Goal: Task Accomplishment & Management: Manage account settings

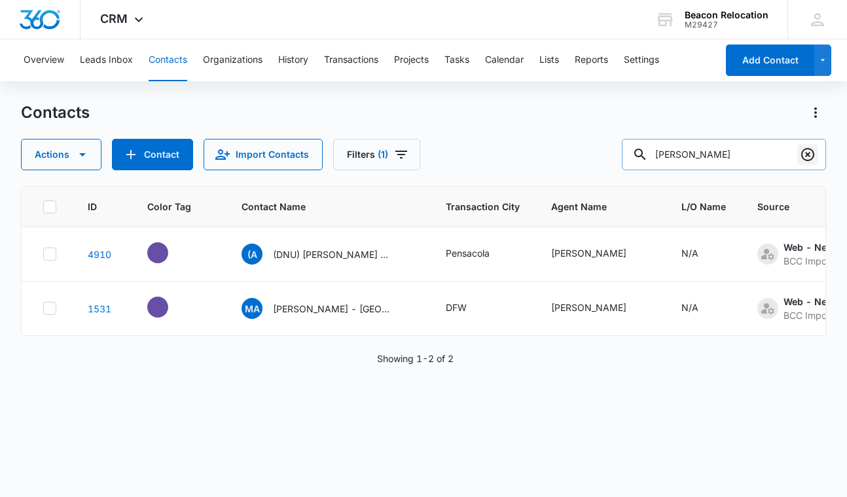
click at [806, 153] on icon "Clear" at bounding box center [807, 154] width 13 height 13
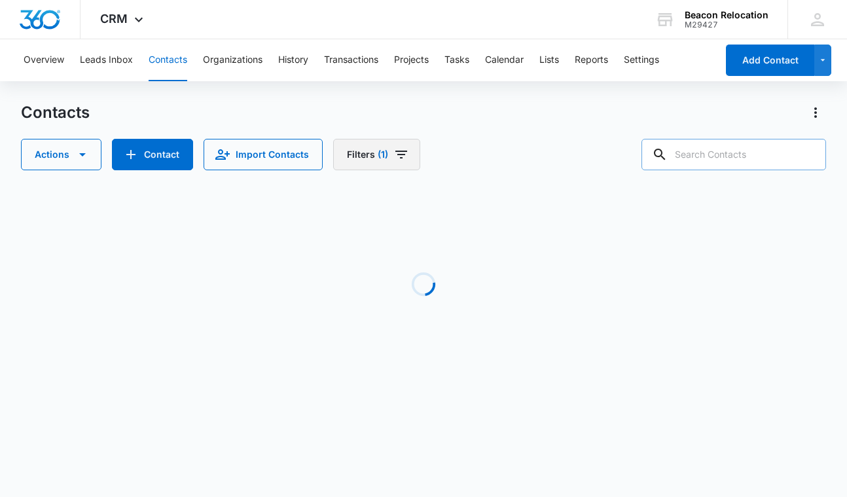
click at [401, 152] on icon "Filters" at bounding box center [401, 155] width 12 height 8
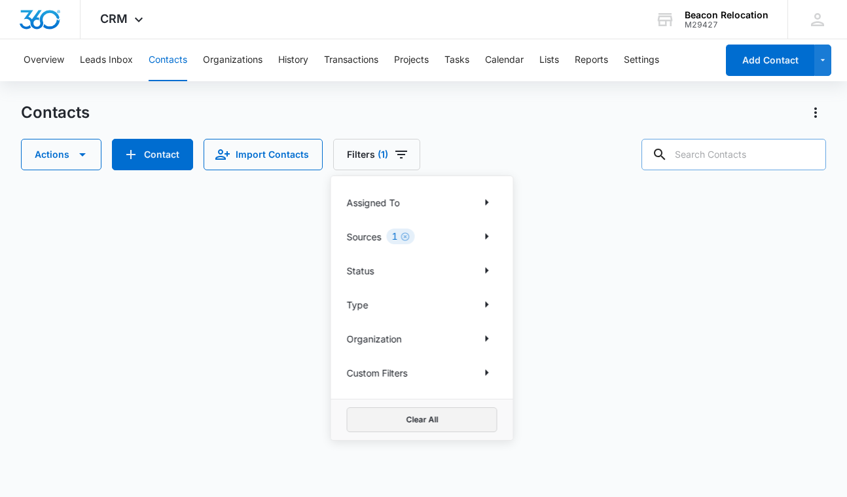
click at [402, 416] on button "Clear All" at bounding box center [422, 419] width 151 height 25
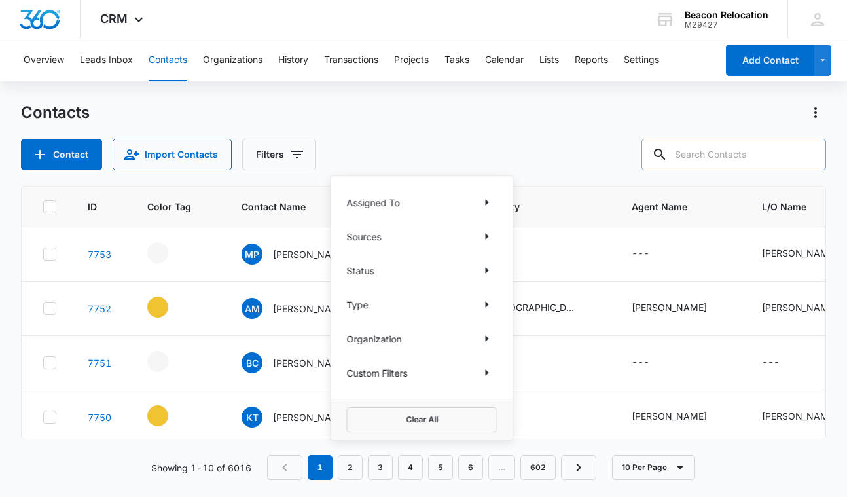
click at [448, 123] on div "Contacts Contact Import Contacts Filters Assigned To Sources Status Type Organi…" at bounding box center [423, 136] width 804 height 68
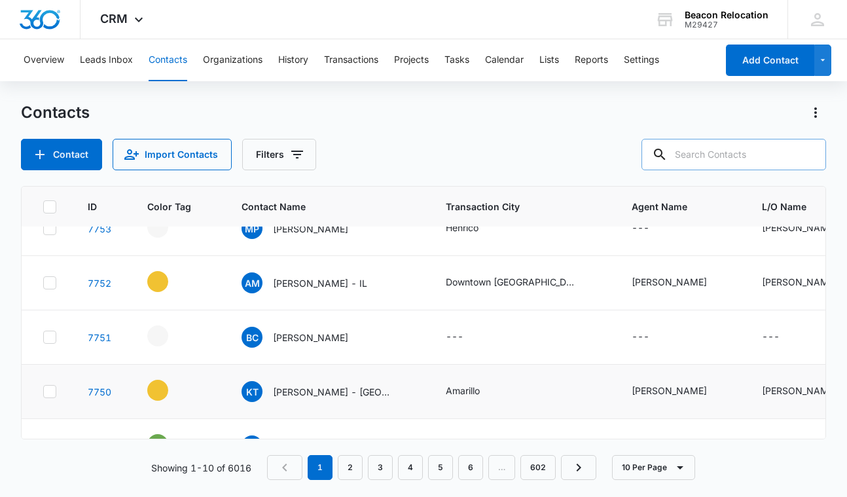
scroll to position [31, 0]
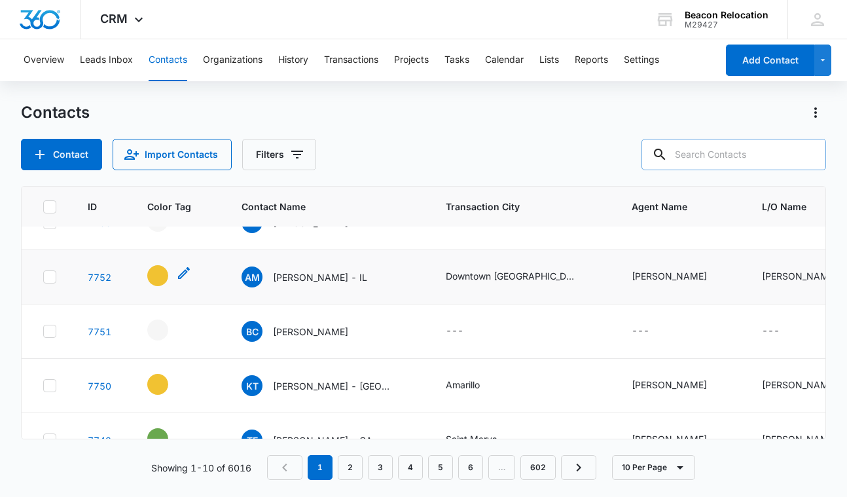
click at [183, 274] on icon "- - Select to Edit Field" at bounding box center [184, 273] width 16 height 16
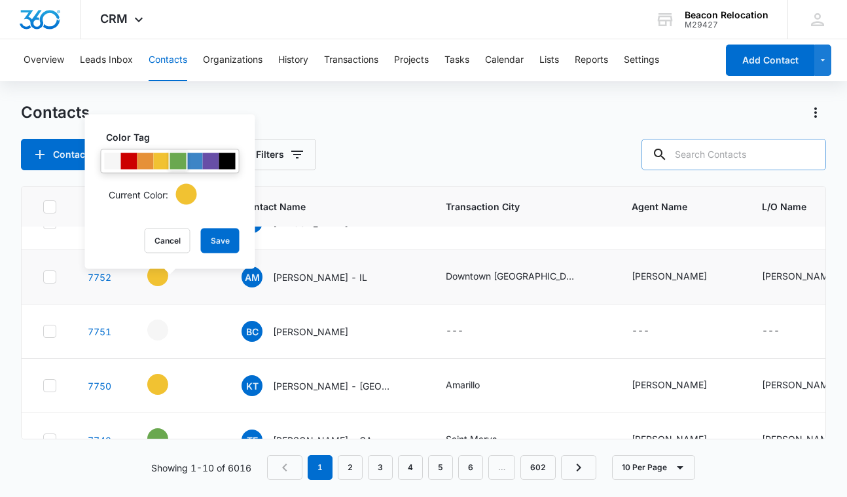
click at [177, 156] on div at bounding box center [178, 161] width 16 height 16
click at [226, 245] on button "Save" at bounding box center [220, 240] width 39 height 25
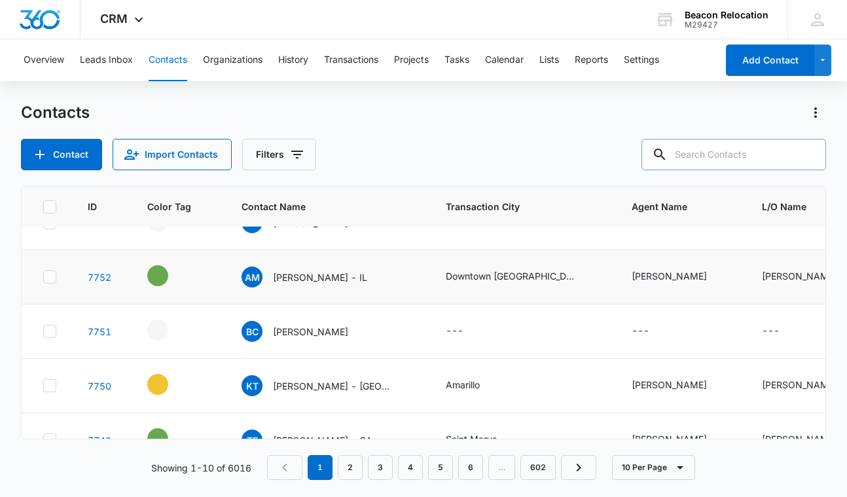
click at [184, 382] on icon "- - Select to Edit Field" at bounding box center [184, 382] width 12 height 12
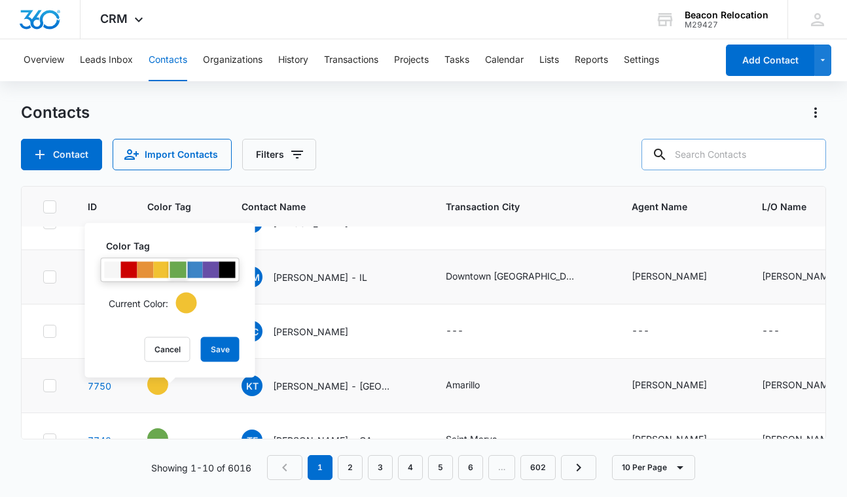
click at [182, 274] on div at bounding box center [178, 270] width 16 height 16
click at [221, 341] on button "Save" at bounding box center [220, 349] width 39 height 25
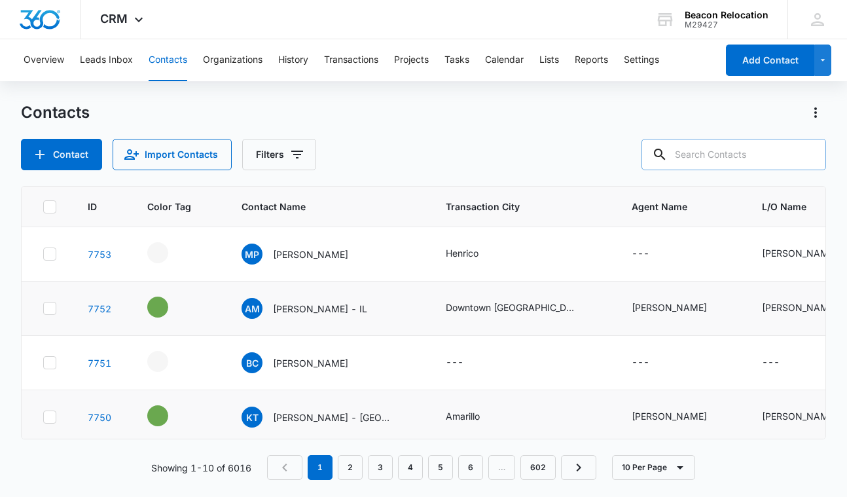
scroll to position [0, 0]
click at [180, 250] on icon "- - Select to Edit Field" at bounding box center [184, 250] width 16 height 16
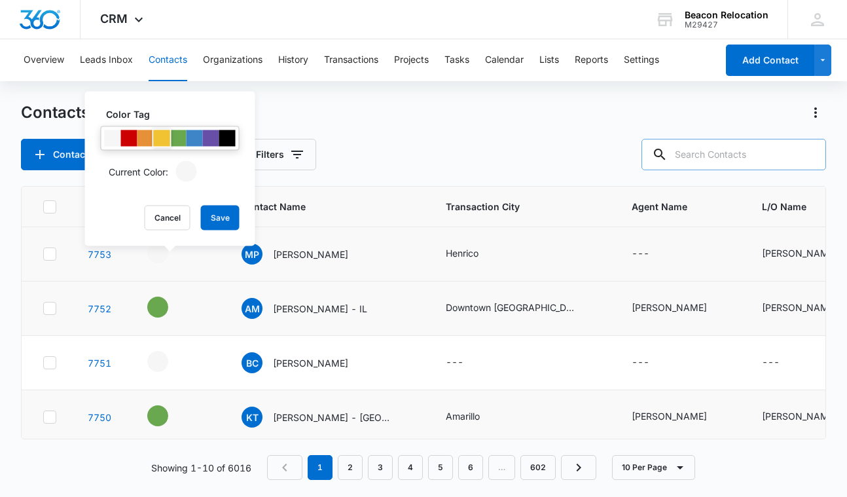
click at [164, 137] on div at bounding box center [162, 138] width 16 height 16
click at [179, 136] on div at bounding box center [178, 138] width 16 height 16
click at [218, 213] on button "Save" at bounding box center [220, 217] width 39 height 25
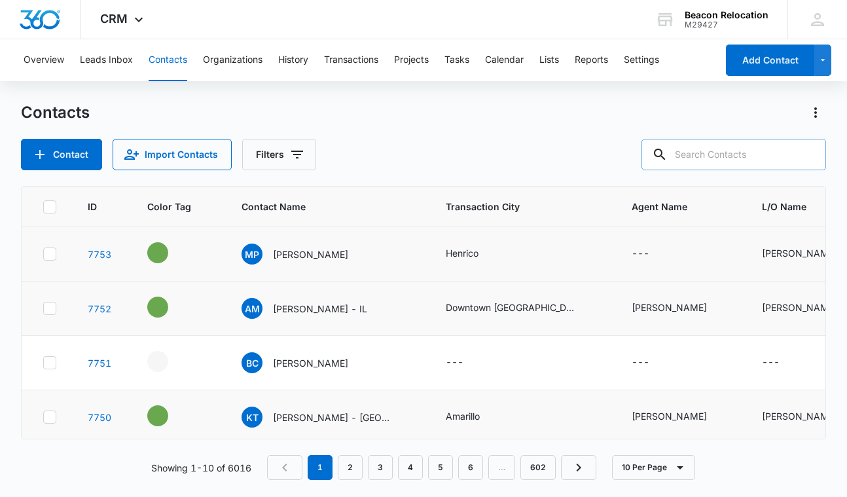
click at [358, 251] on icon "Contact Name - Michael Piercy - Select to Edit Field" at bounding box center [364, 251] width 12 height 12
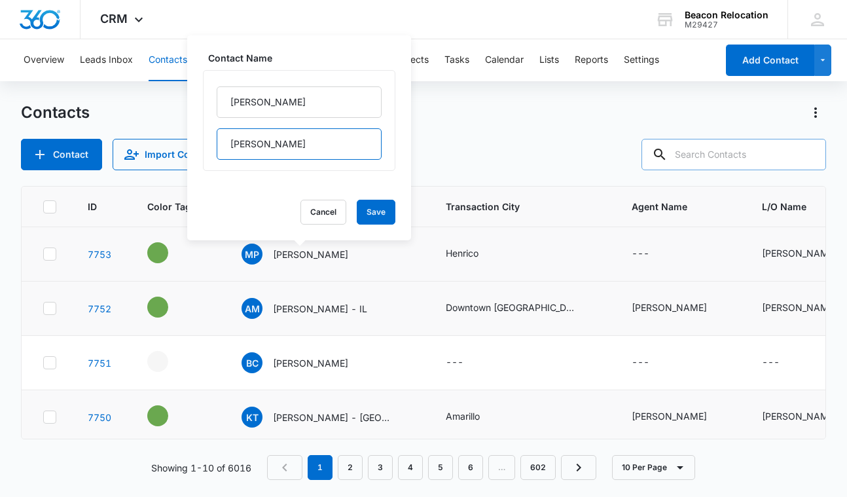
click at [302, 155] on input "Piercy" at bounding box center [299, 143] width 165 height 31
type input "Piercy - VA"
click at [387, 210] on button "Save" at bounding box center [376, 212] width 39 height 25
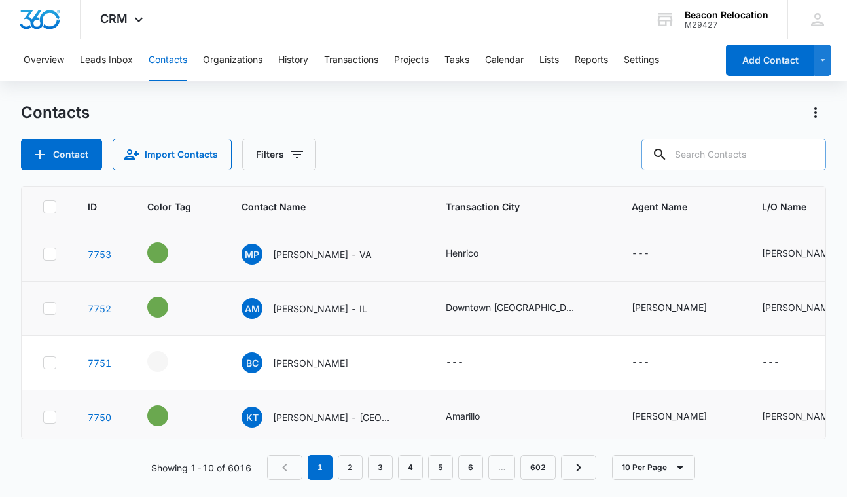
click at [657, 253] on icon "Agent Name - - Select to Edit Field" at bounding box center [665, 254] width 16 height 16
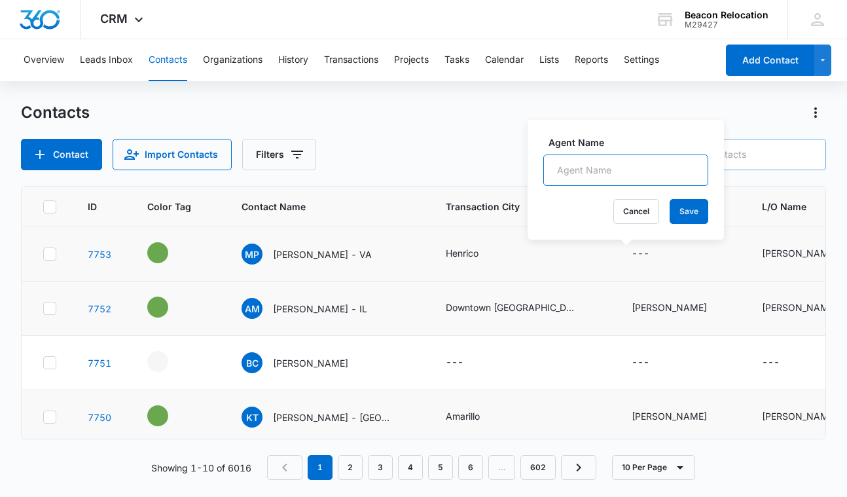
click at [611, 170] on input "Agent Name" at bounding box center [625, 169] width 165 height 31
type input "[PERSON_NAME]"
click at [698, 209] on button "Save" at bounding box center [688, 211] width 39 height 25
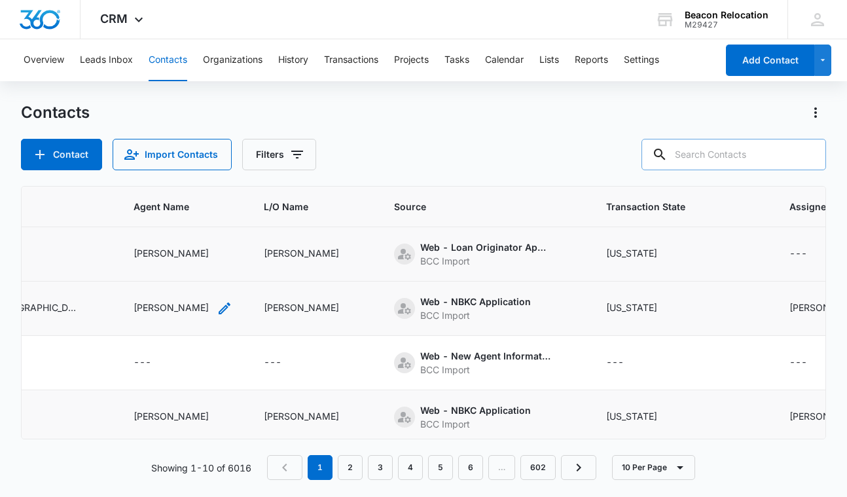
scroll to position [0, 512]
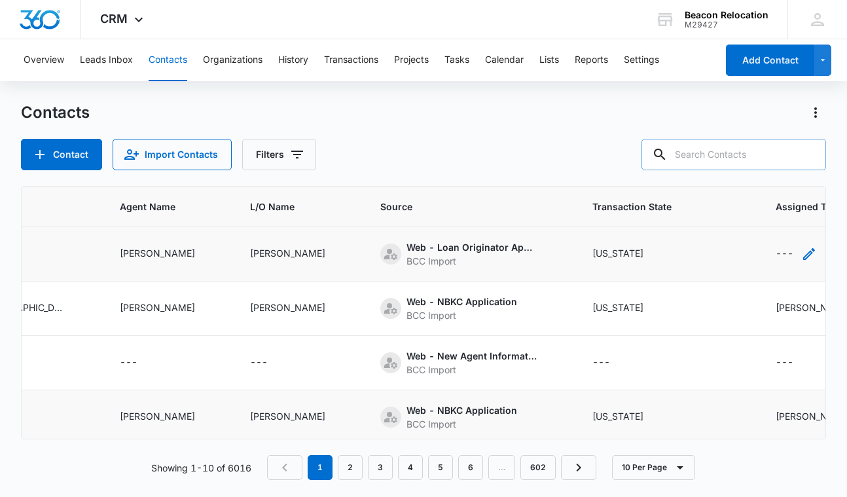
click at [803, 256] on icon "Assigned To - - Select to Edit Field" at bounding box center [809, 254] width 12 height 12
click at [758, 166] on div "Assigned To" at bounding box center [752, 171] width 53 height 14
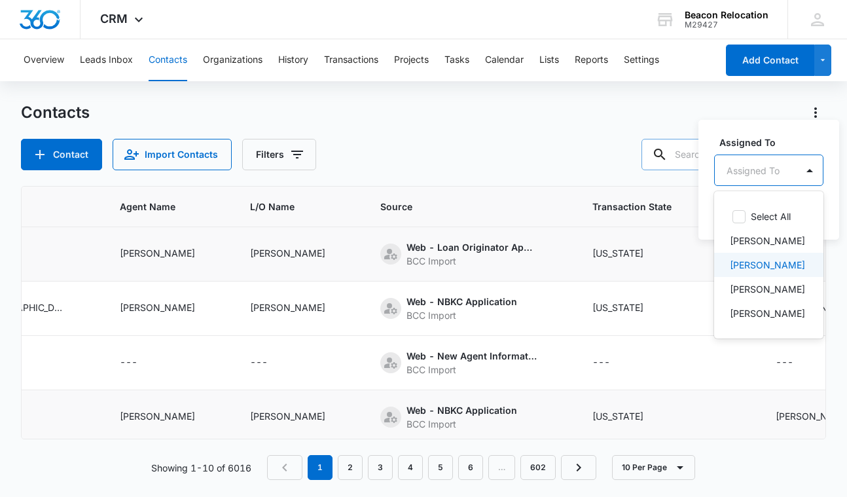
click at [755, 267] on p "[PERSON_NAME]" at bounding box center [767, 265] width 75 height 14
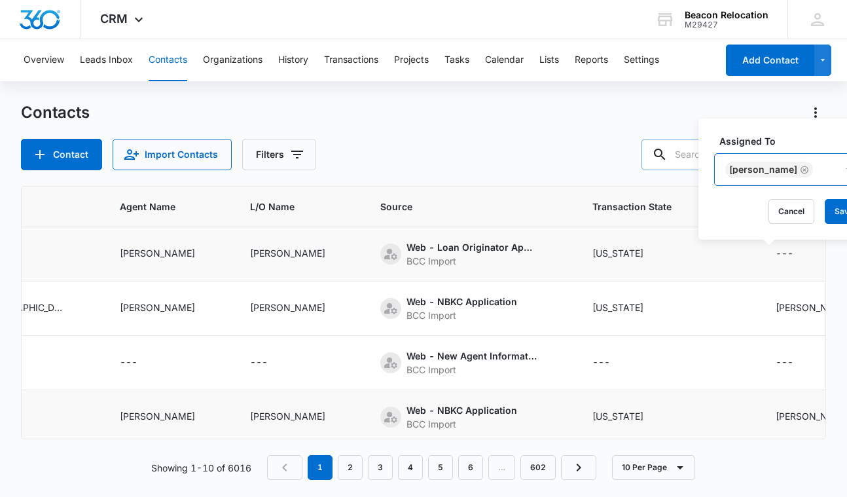
click at [811, 171] on div "[PERSON_NAME]" at bounding box center [776, 169] width 122 height 31
click at [825, 213] on button "Save" at bounding box center [844, 211] width 39 height 25
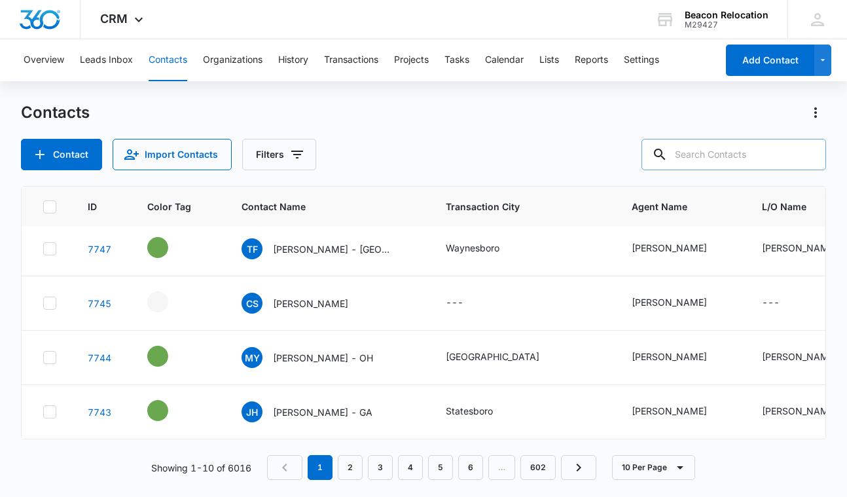
scroll to position [0, 0]
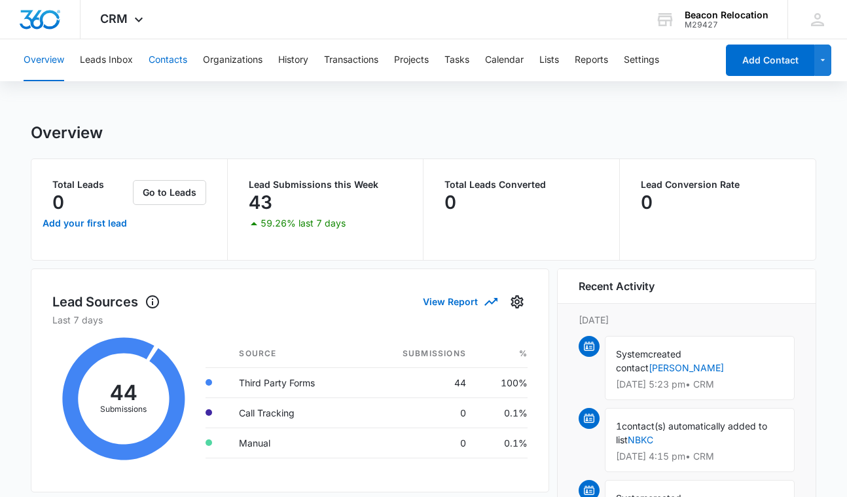
click at [171, 61] on button "Contacts" at bounding box center [168, 60] width 39 height 42
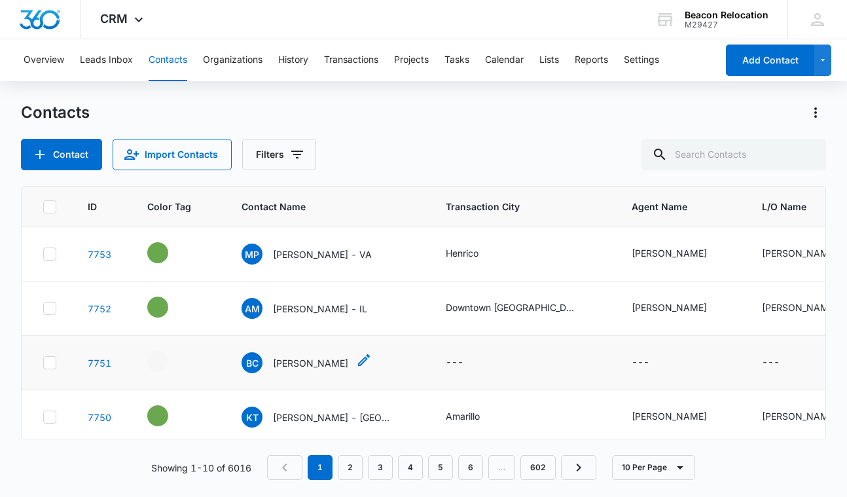
click at [302, 364] on p "[PERSON_NAME]" at bounding box center [310, 363] width 75 height 14
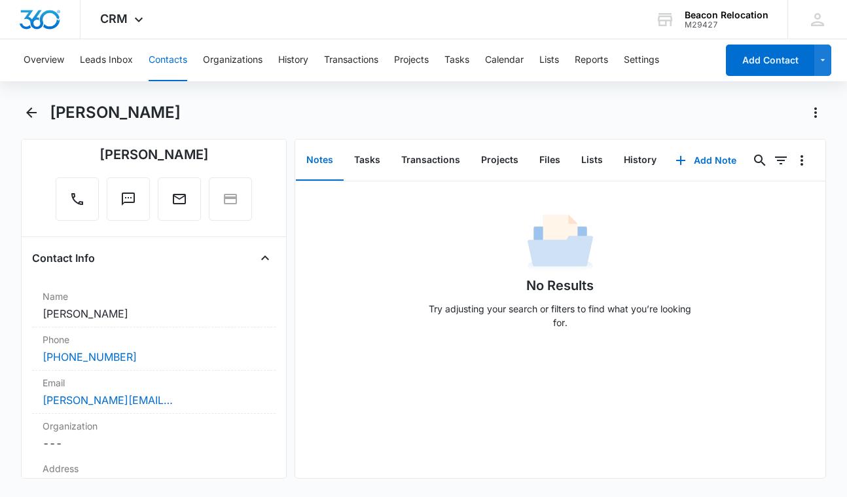
scroll to position [124, 0]
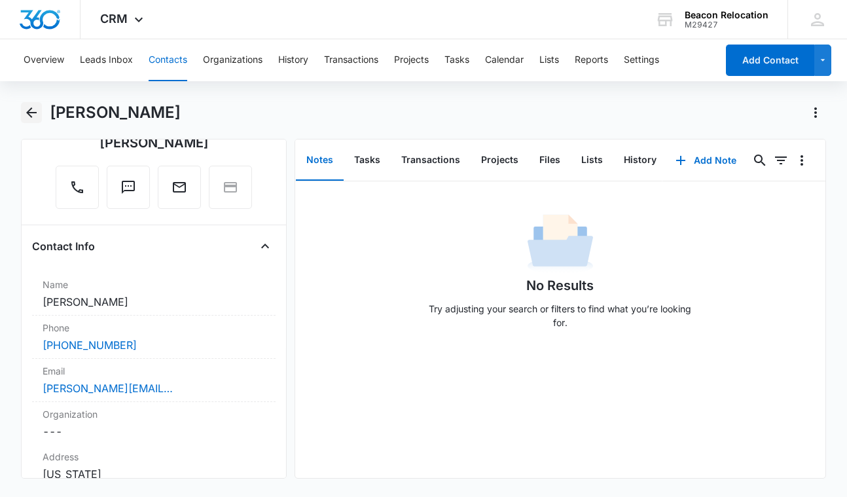
click at [29, 113] on icon "Back" at bounding box center [31, 112] width 10 height 10
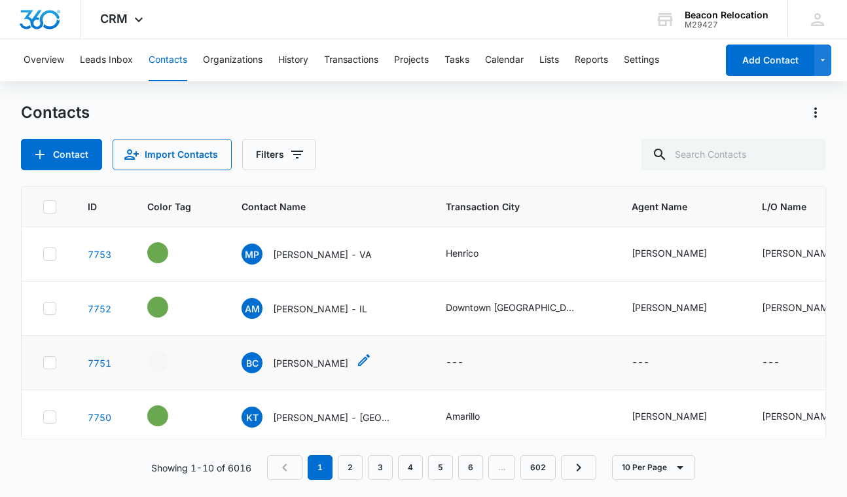
click at [301, 365] on p "Brennan Coldiron" at bounding box center [310, 363] width 75 height 14
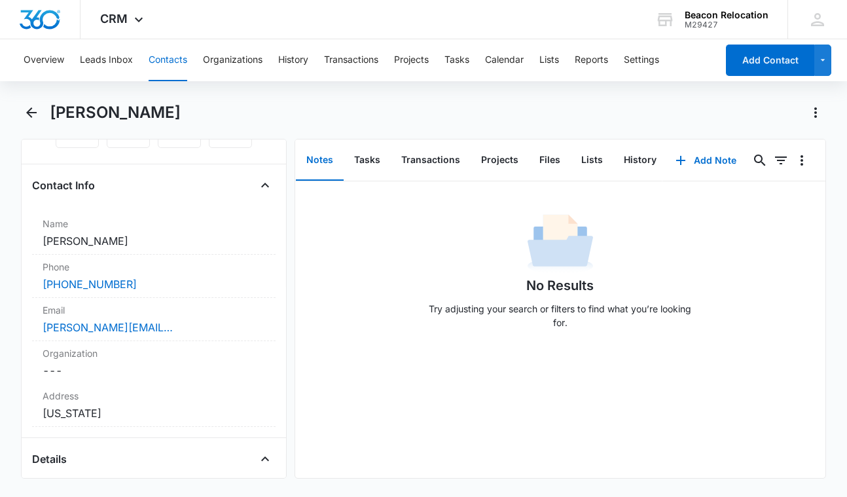
scroll to position [169, 0]
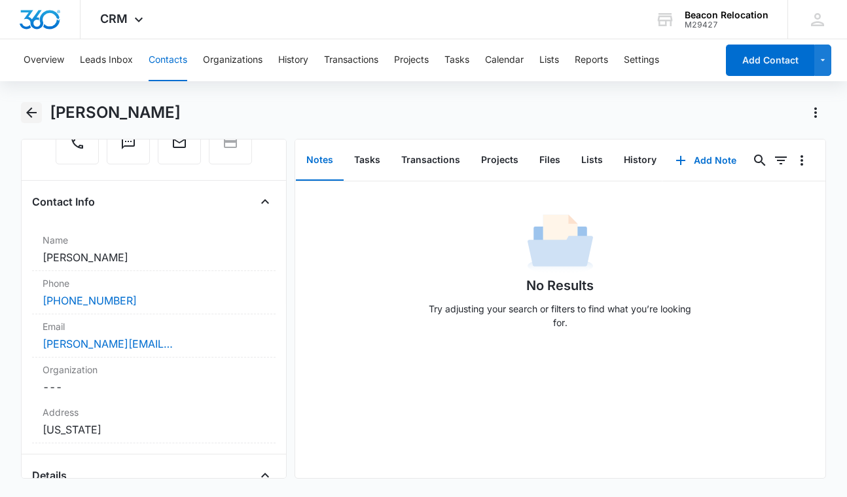
click at [31, 111] on icon "Back" at bounding box center [32, 113] width 16 height 16
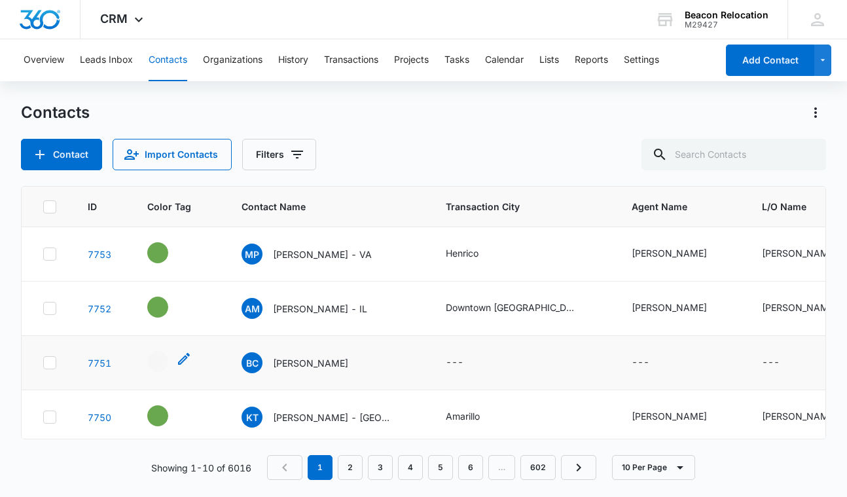
click at [181, 357] on icon "- - Select to Edit Field" at bounding box center [184, 359] width 16 height 16
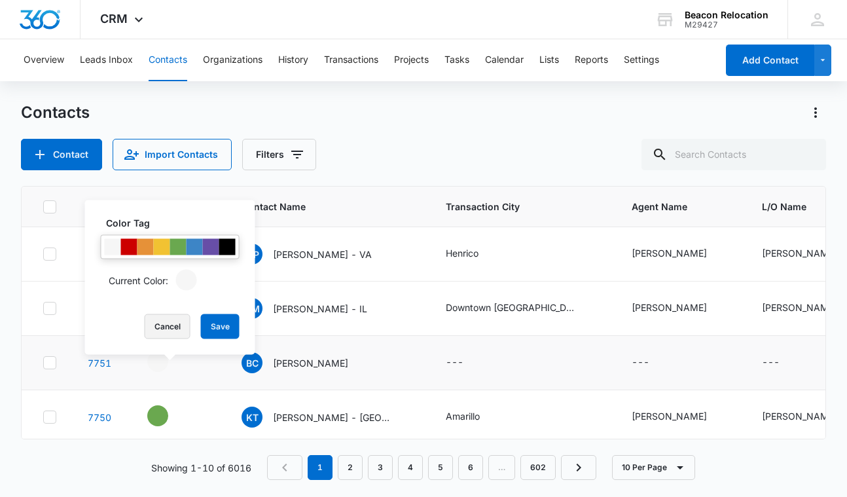
click at [166, 327] on button "Cancel" at bounding box center [168, 326] width 46 height 25
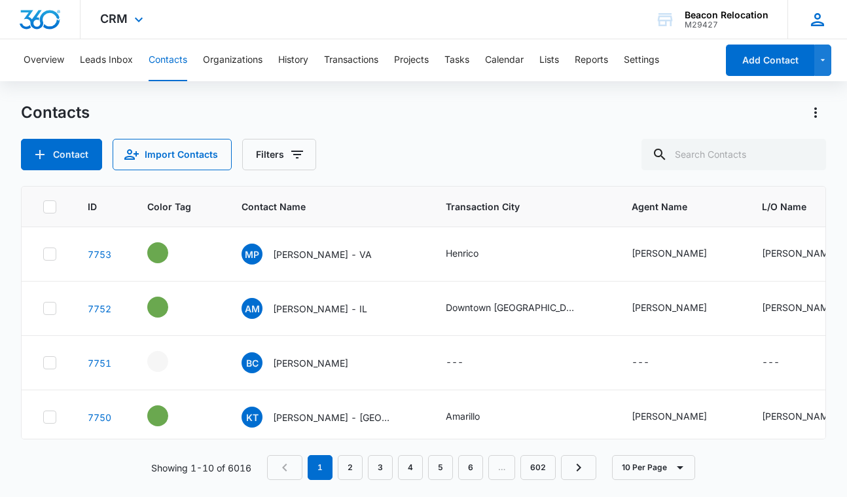
click at [819, 21] on icon at bounding box center [818, 20] width 20 height 20
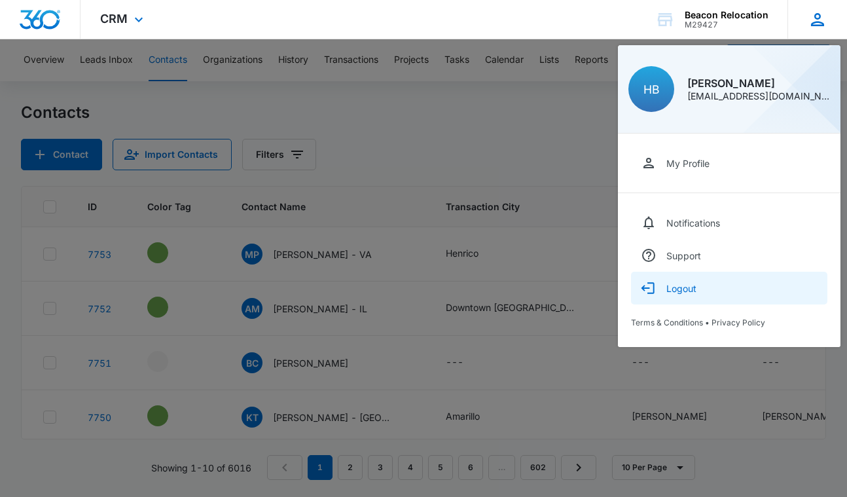
click at [679, 293] on div "Logout" at bounding box center [681, 288] width 30 height 11
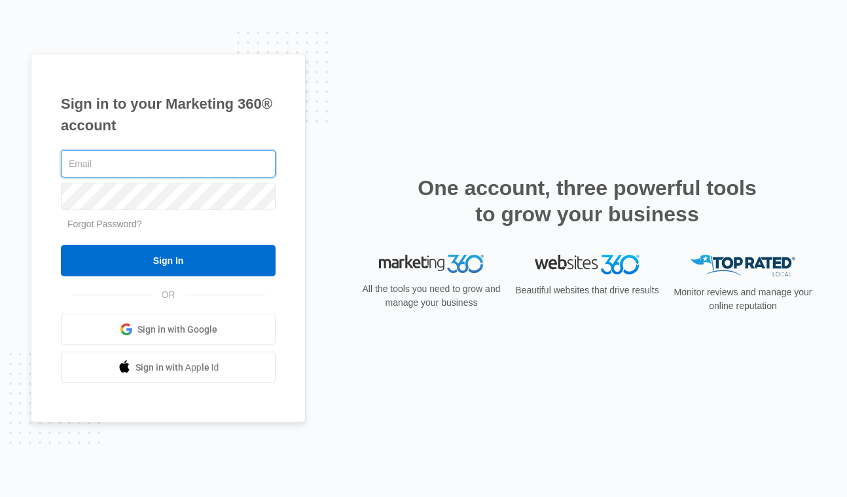
type input "[EMAIL_ADDRESS][DOMAIN_NAME]"
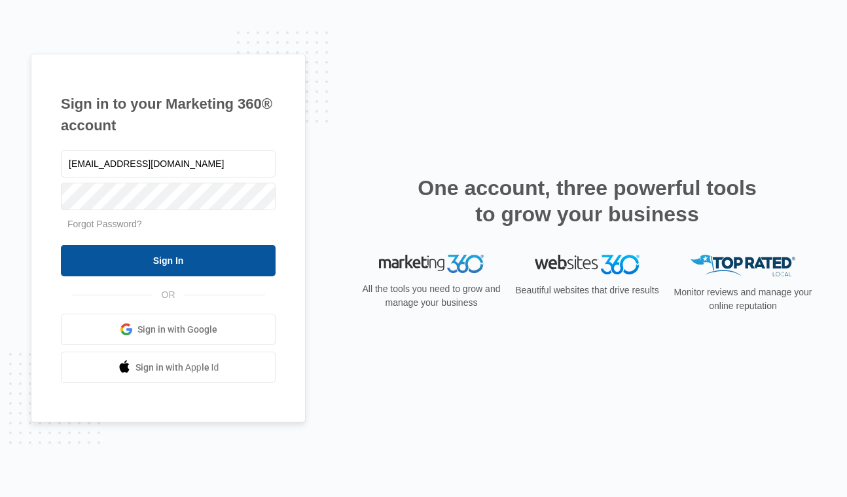
click at [156, 270] on input "Sign In" at bounding box center [168, 260] width 215 height 31
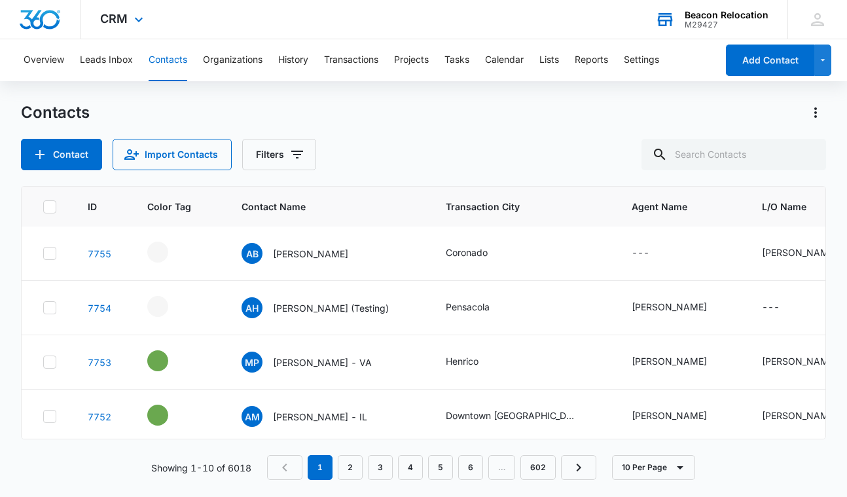
scroll to position [1, 0]
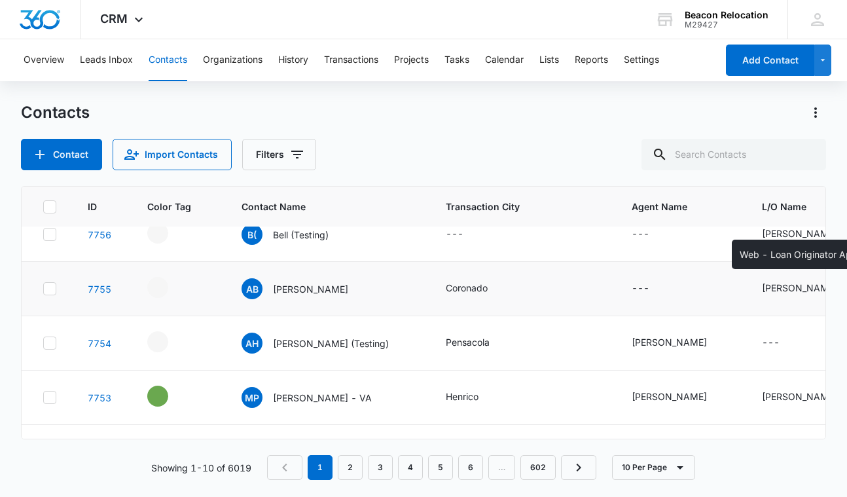
scroll to position [20, 0]
